Goal: Information Seeking & Learning: Compare options

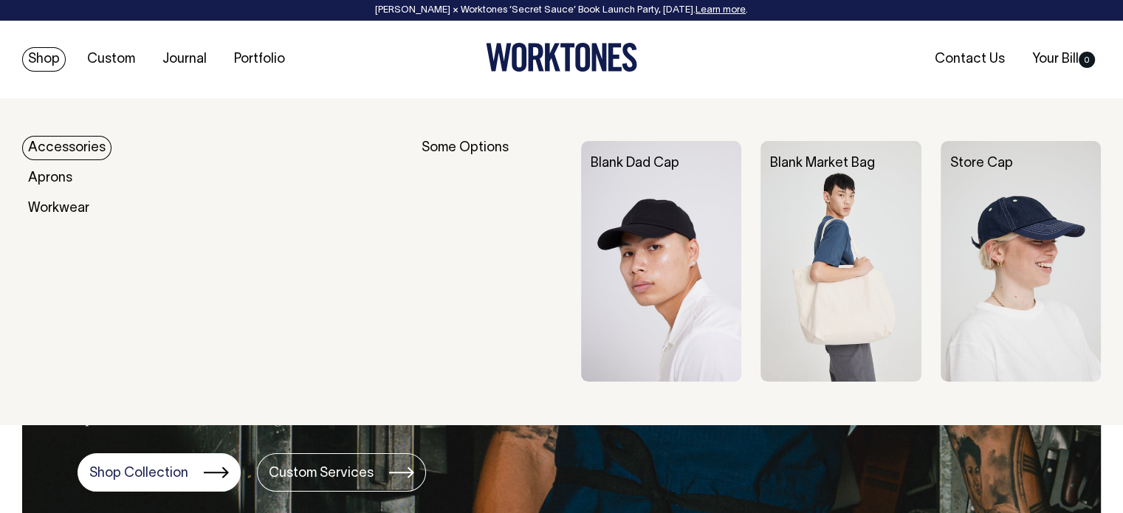
click at [47, 61] on link "Shop" at bounding box center [44, 59] width 44 height 24
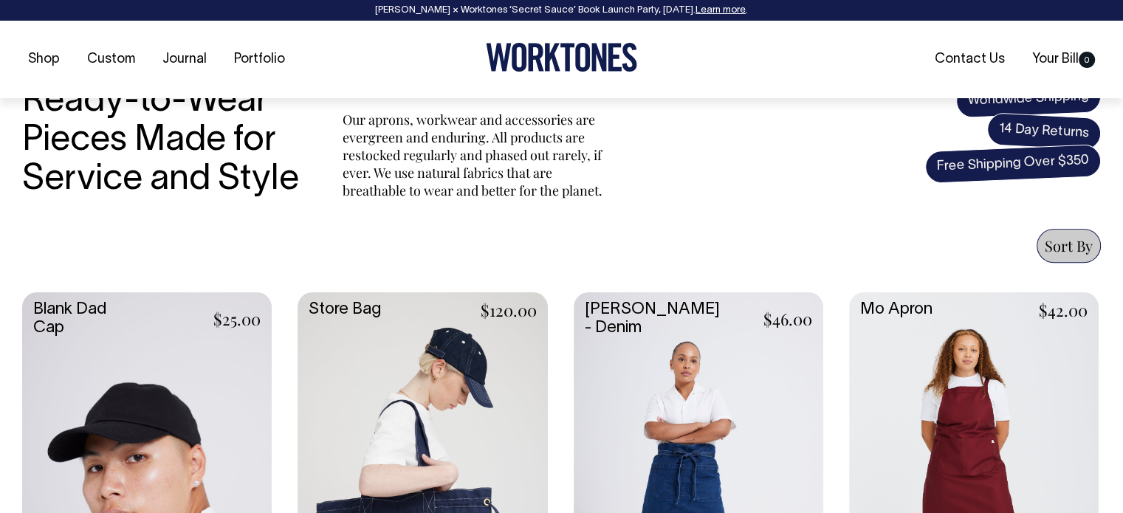
scroll to position [443, 0]
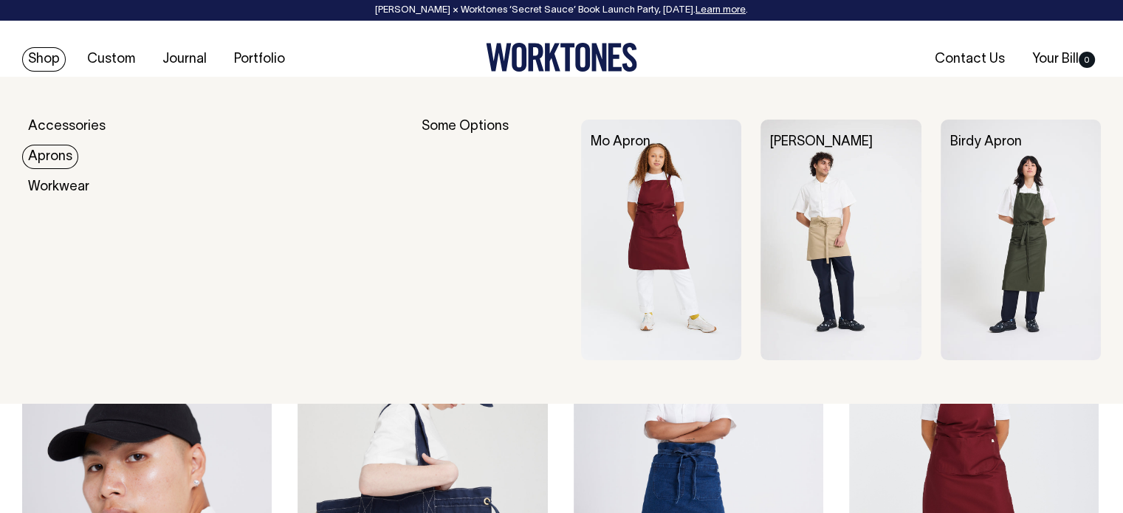
click at [35, 158] on link "Aprons" at bounding box center [50, 157] width 56 height 24
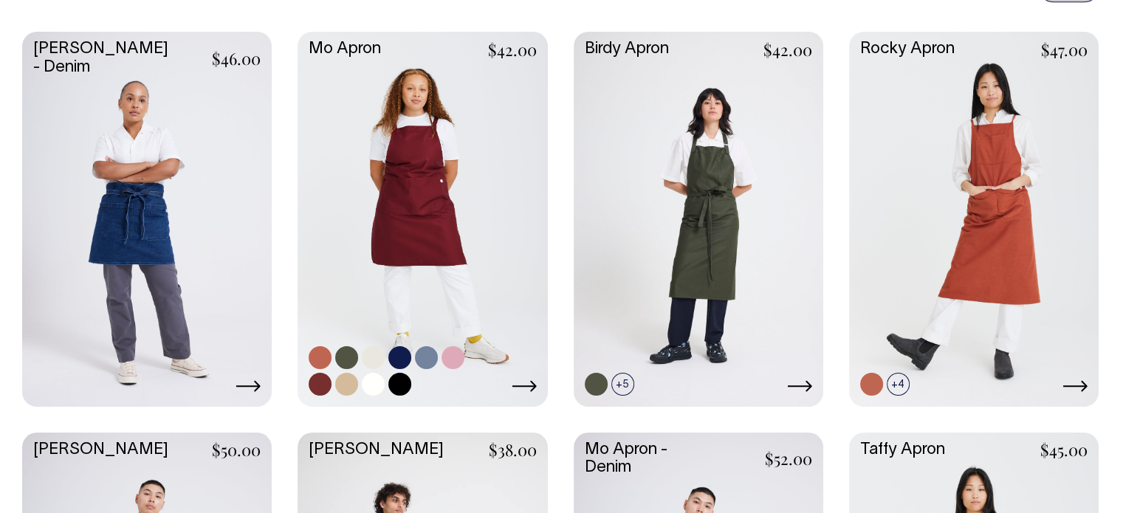
scroll to position [702, 0]
click at [419, 230] on link at bounding box center [421, 217] width 249 height 371
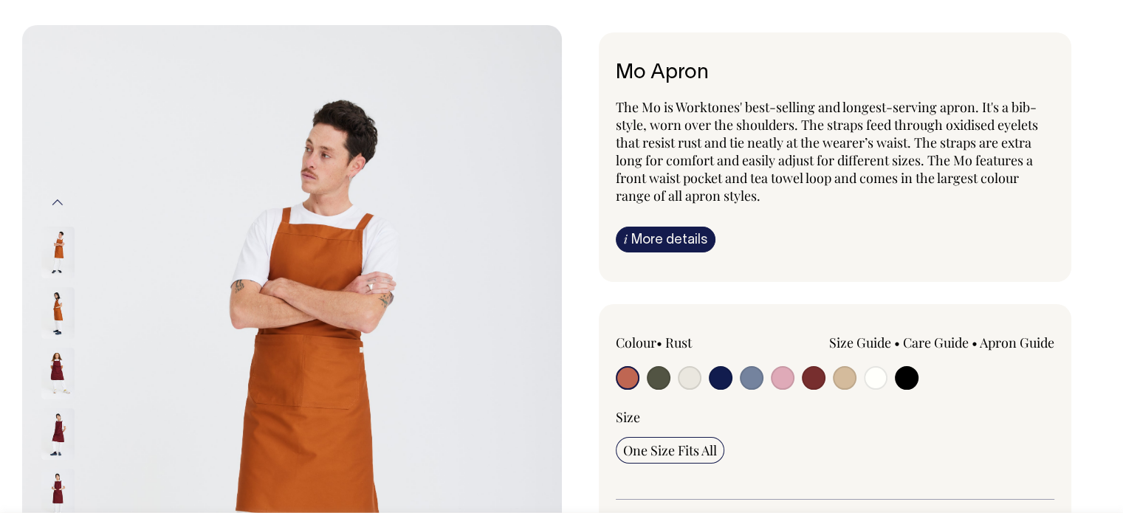
scroll to position [74, 0]
click at [655, 379] on input "radio" at bounding box center [659, 377] width 24 height 24
radio input "true"
select select "Olive"
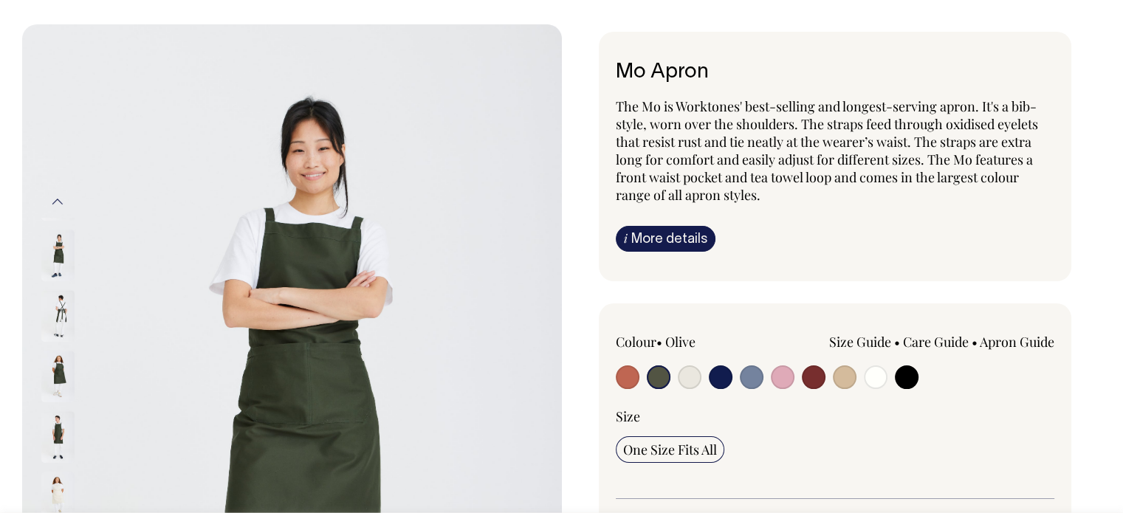
click at [682, 379] on input "radio" at bounding box center [690, 377] width 24 height 24
radio input "true"
select select "Natural"
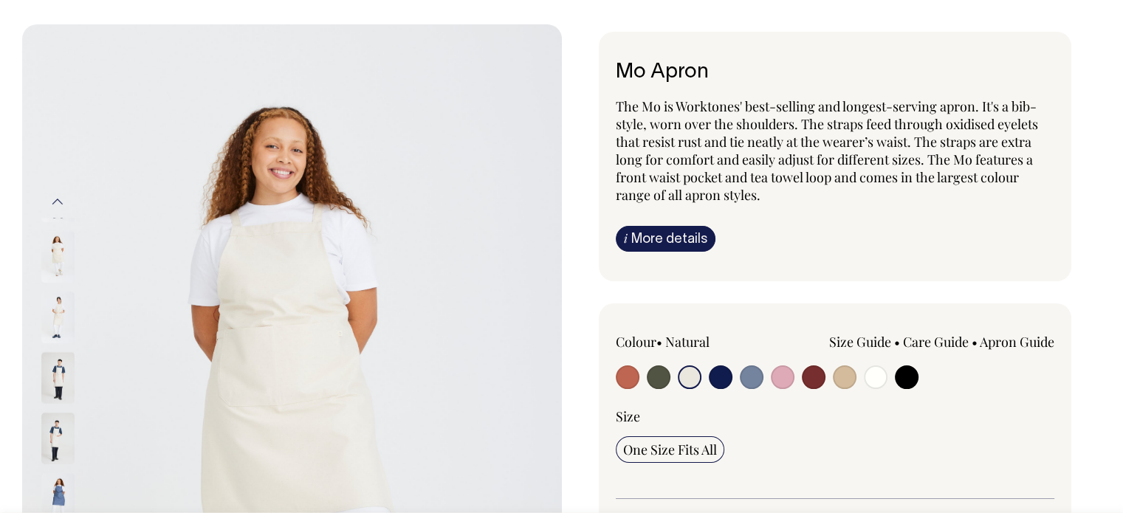
click at [712, 376] on input "radio" at bounding box center [721, 377] width 24 height 24
radio input "true"
select select "Dark Navy"
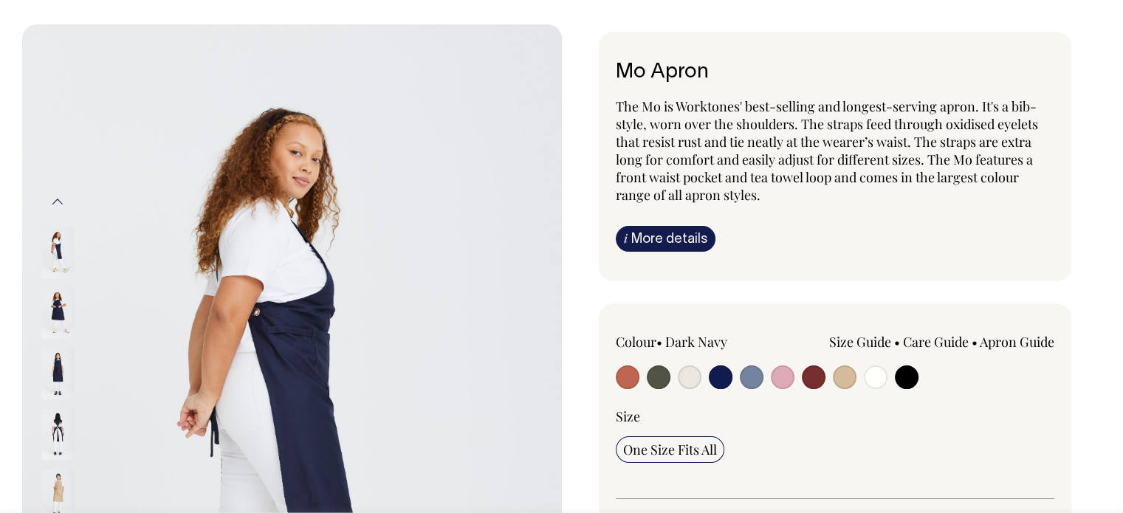
click at [749, 381] on input "radio" at bounding box center [752, 377] width 24 height 24
radio input "true"
select select "Blue/Grey"
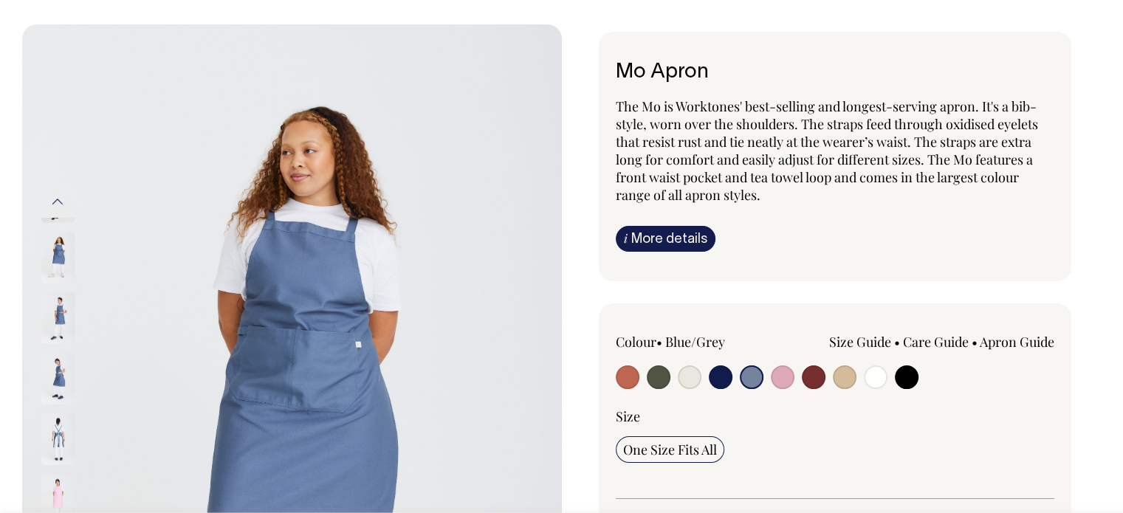
click at [686, 379] on input "radio" at bounding box center [690, 377] width 24 height 24
radio input "true"
select select "Natural"
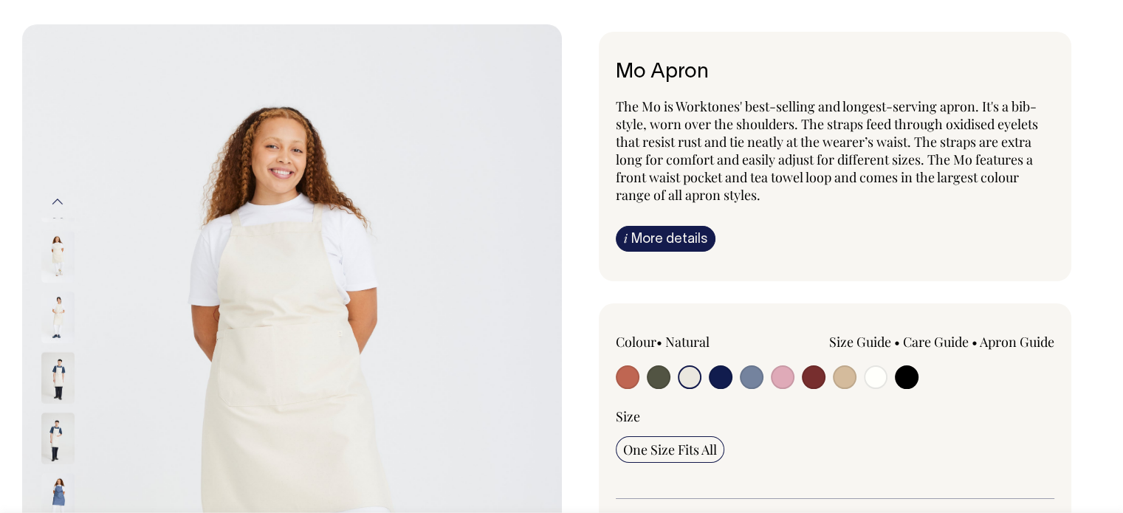
click at [844, 379] on input "radio" at bounding box center [845, 377] width 24 height 24
radio input "true"
select select "Khaki"
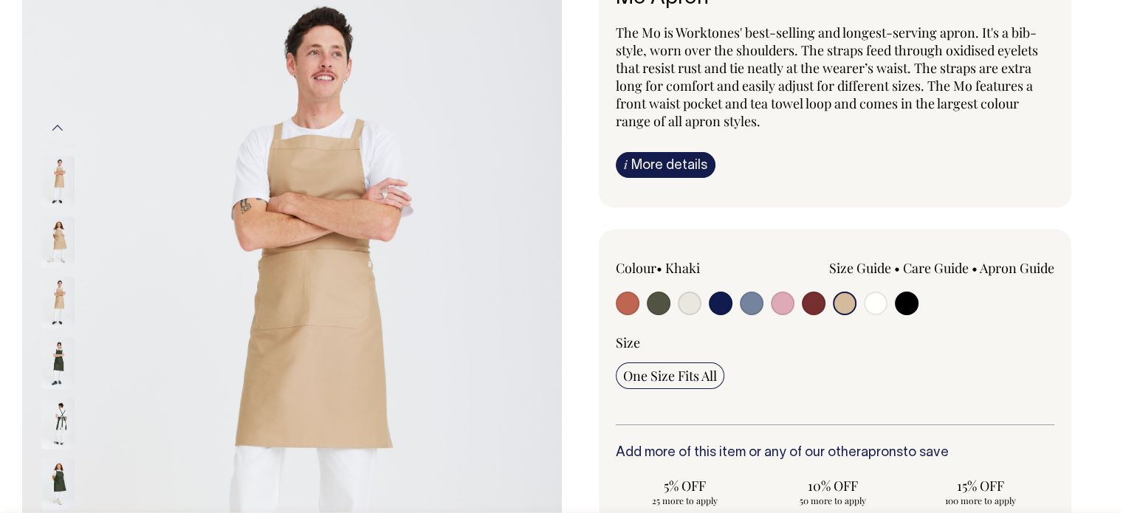
scroll to position [148, 0]
click at [875, 308] on input "radio" at bounding box center [876, 304] width 24 height 24
radio input "true"
select select "Off-White"
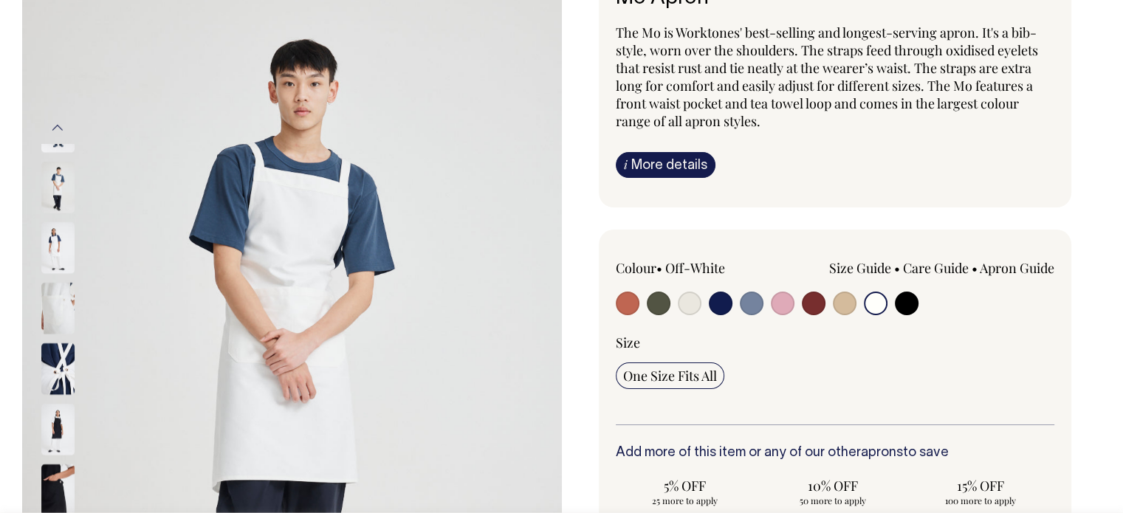
click at [686, 305] on input "radio" at bounding box center [690, 304] width 24 height 24
radio input "true"
select select "Natural"
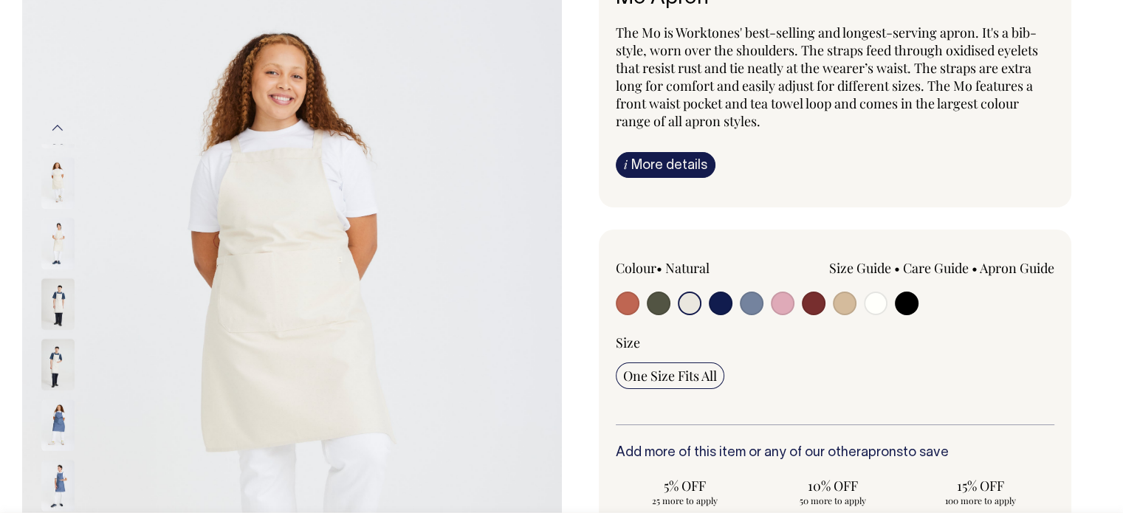
click at [907, 306] on input "radio" at bounding box center [907, 304] width 24 height 24
radio input "true"
select select "Black"
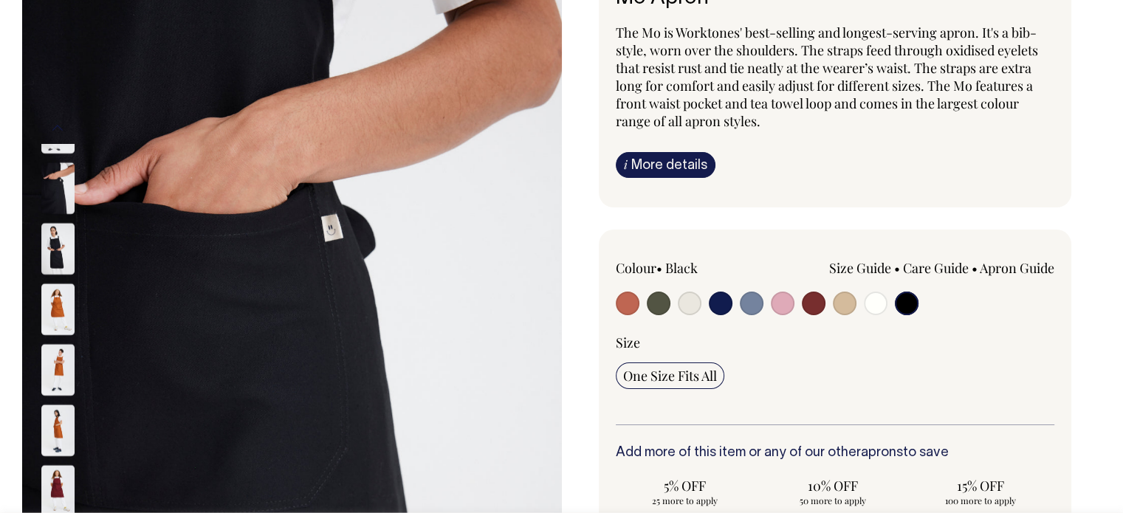
click at [629, 303] on input "radio" at bounding box center [628, 304] width 24 height 24
radio input "true"
select select "Rust"
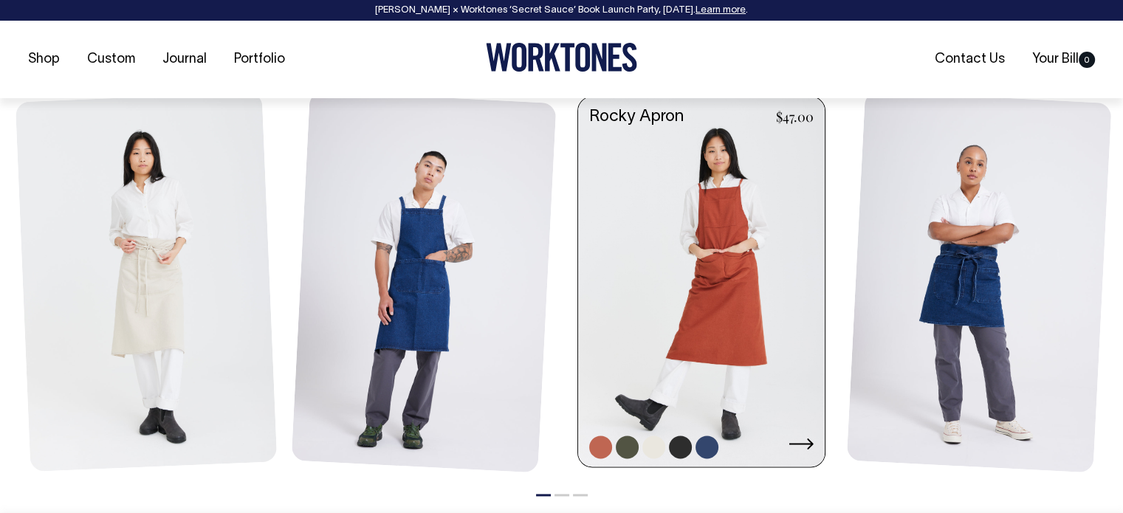
scroll to position [1698, 0]
click at [698, 321] on link at bounding box center [701, 282] width 247 height 373
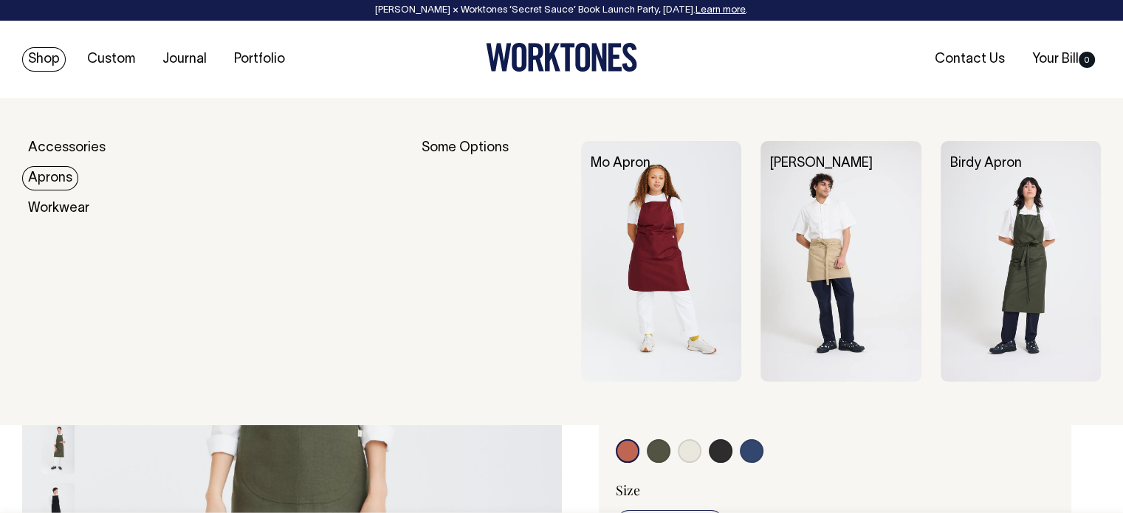
click at [633, 229] on img at bounding box center [661, 261] width 160 height 241
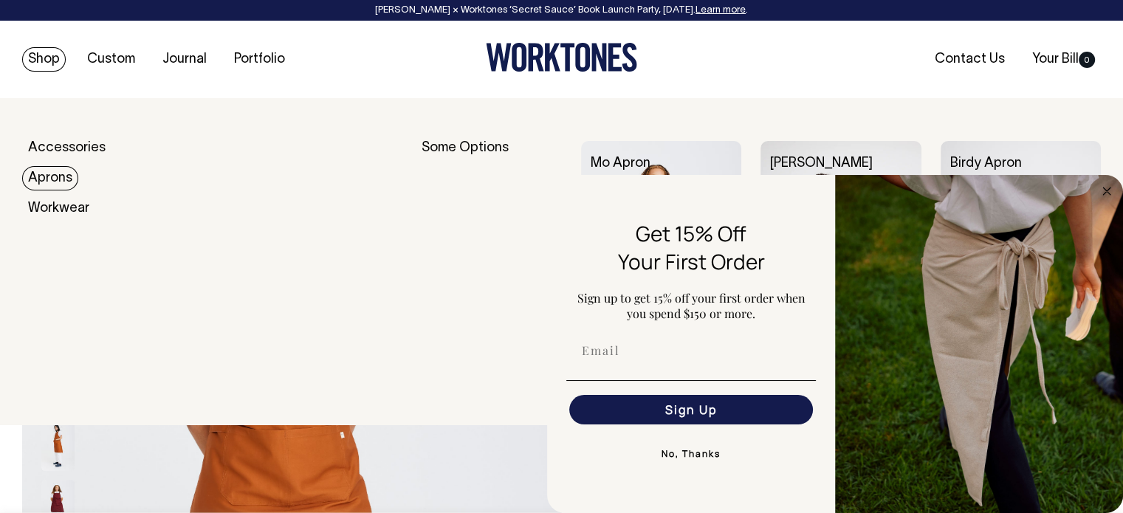
click at [39, 185] on link "Aprons" at bounding box center [50, 178] width 56 height 24
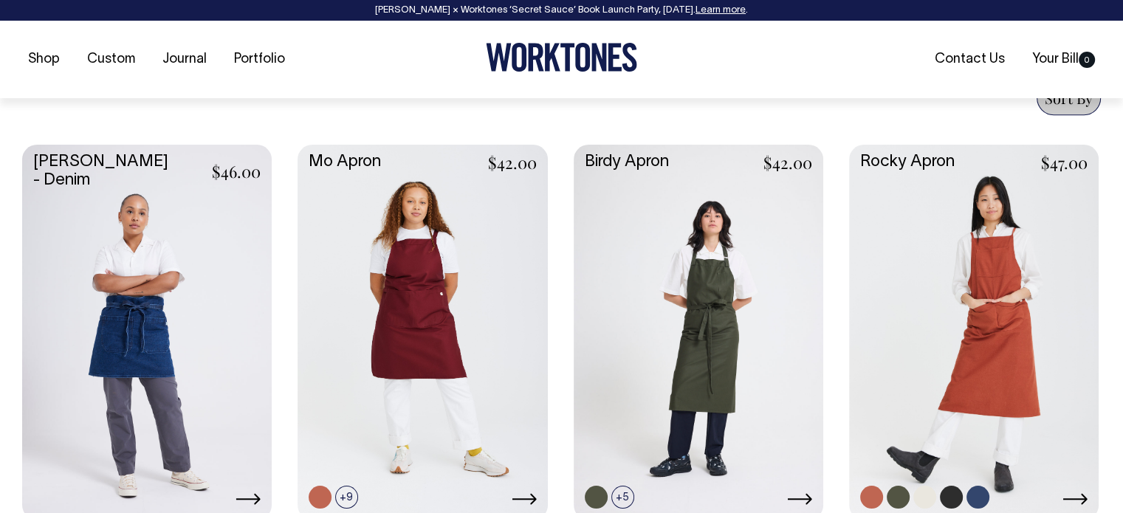
scroll to position [590, 0]
click at [856, 275] on link at bounding box center [973, 329] width 249 height 371
